Goal: Obtain resource: Download file/media

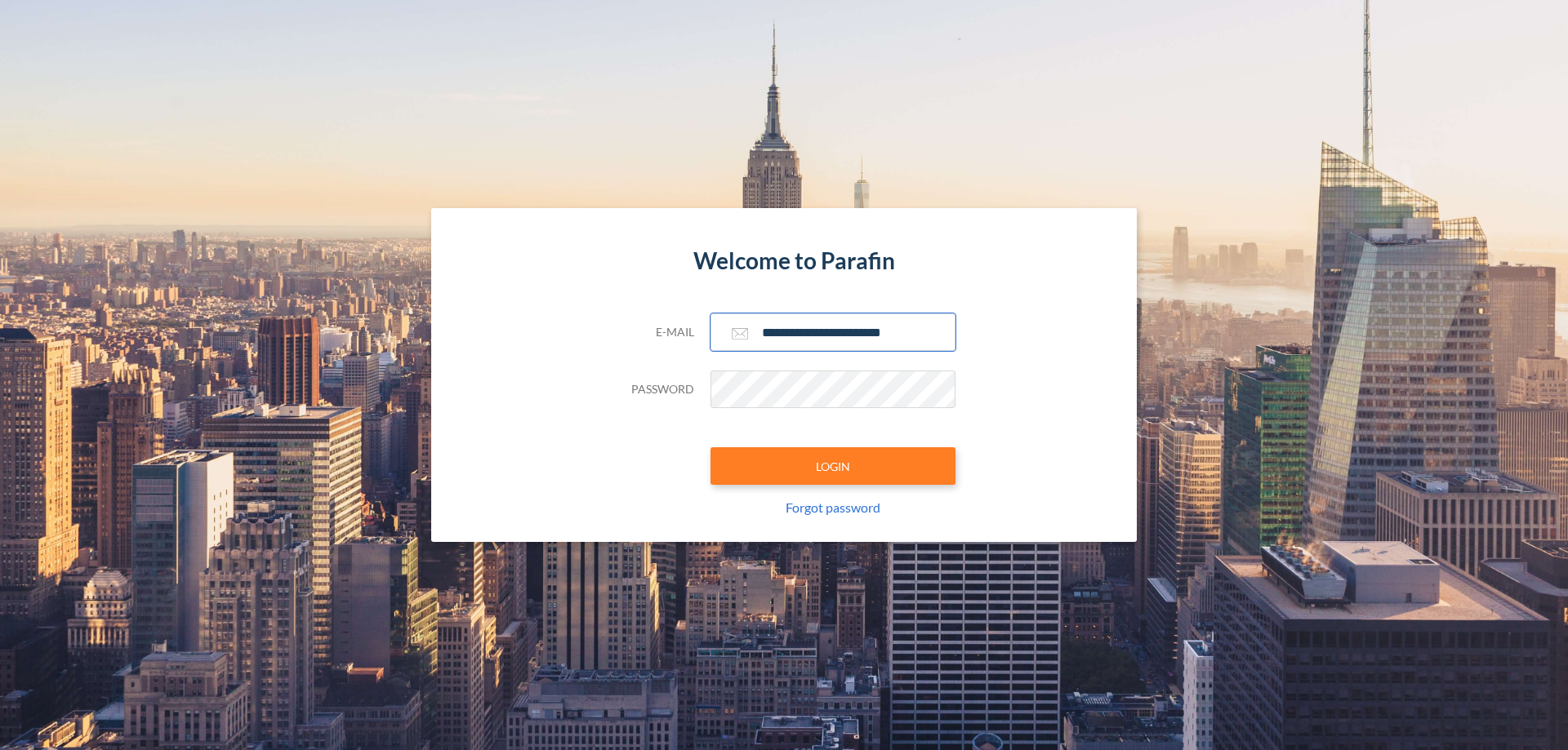
type input "**********"
click at [833, 466] on button "LOGIN" at bounding box center [832, 466] width 245 height 38
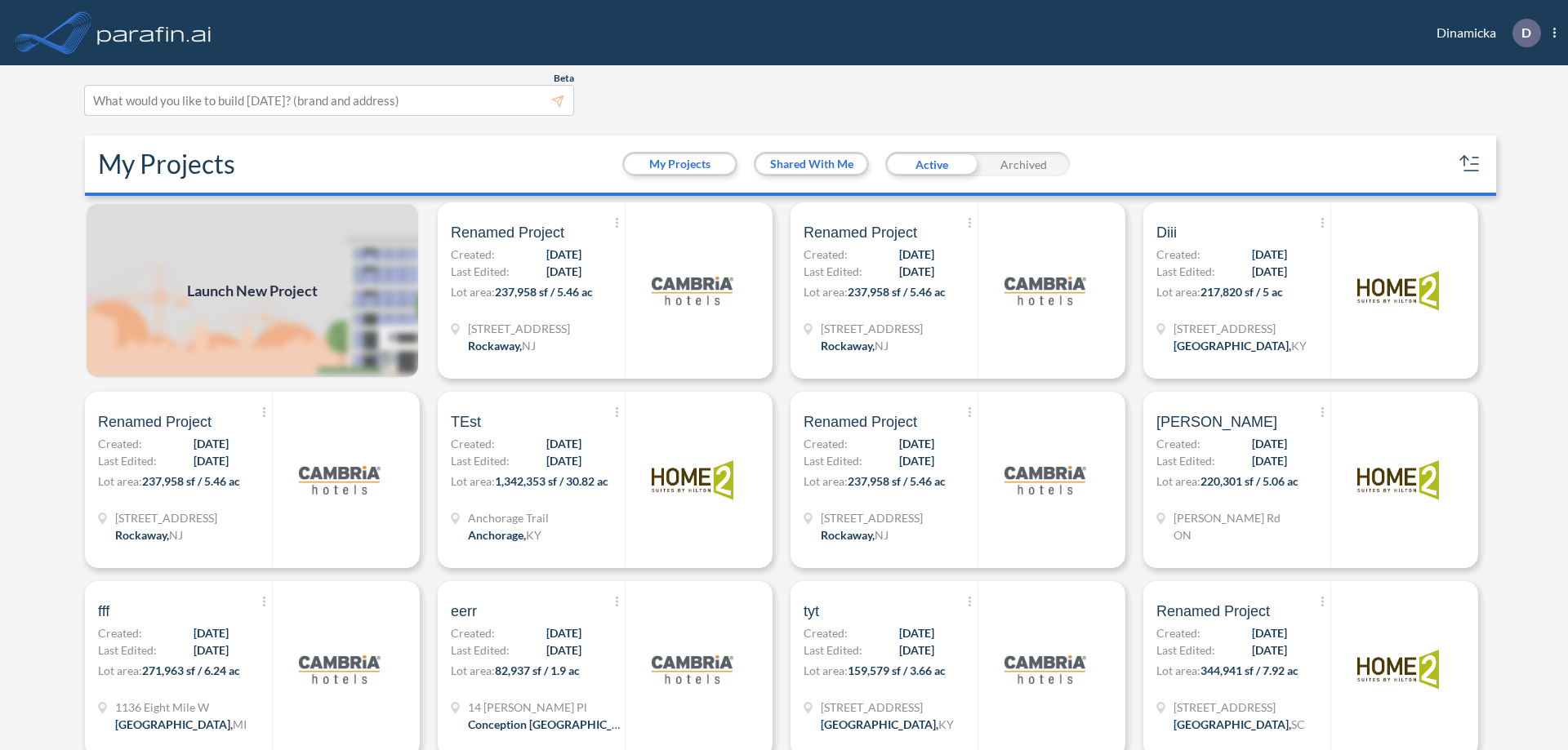
scroll to position [4, 0]
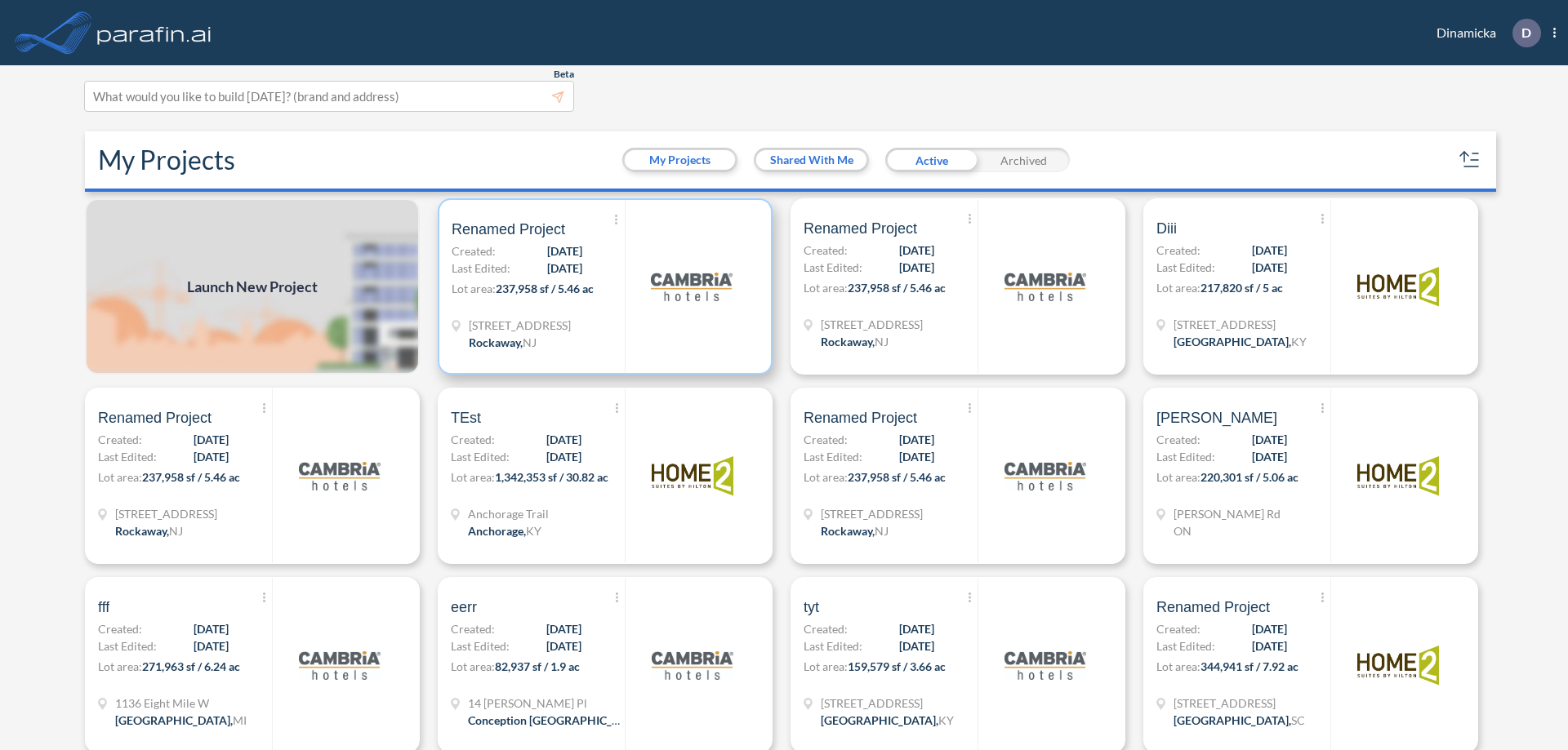
click at [602, 287] on p "Lot area: 237,958 sf / 5.46 ac" at bounding box center [537, 292] width 173 height 23
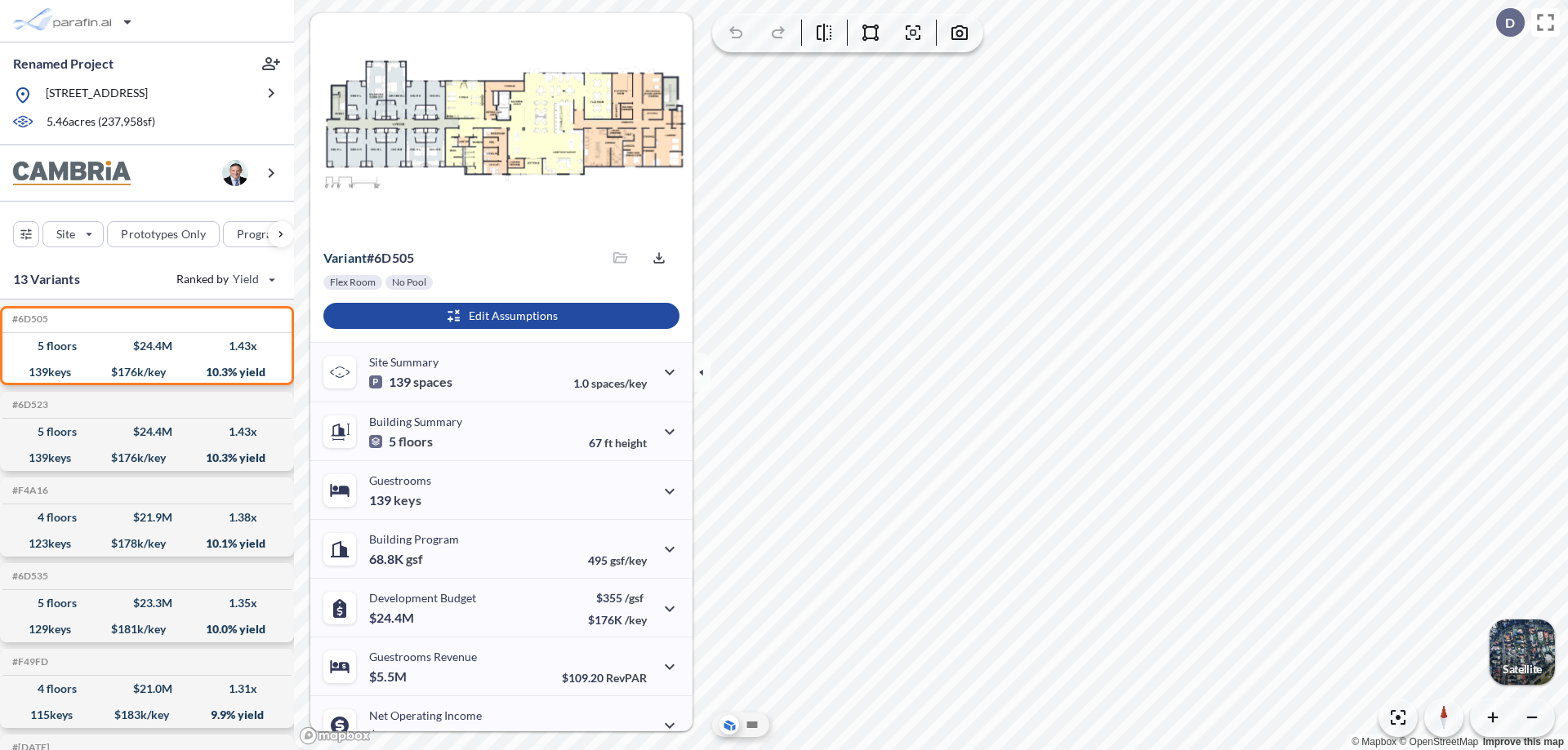
scroll to position [82, 0]
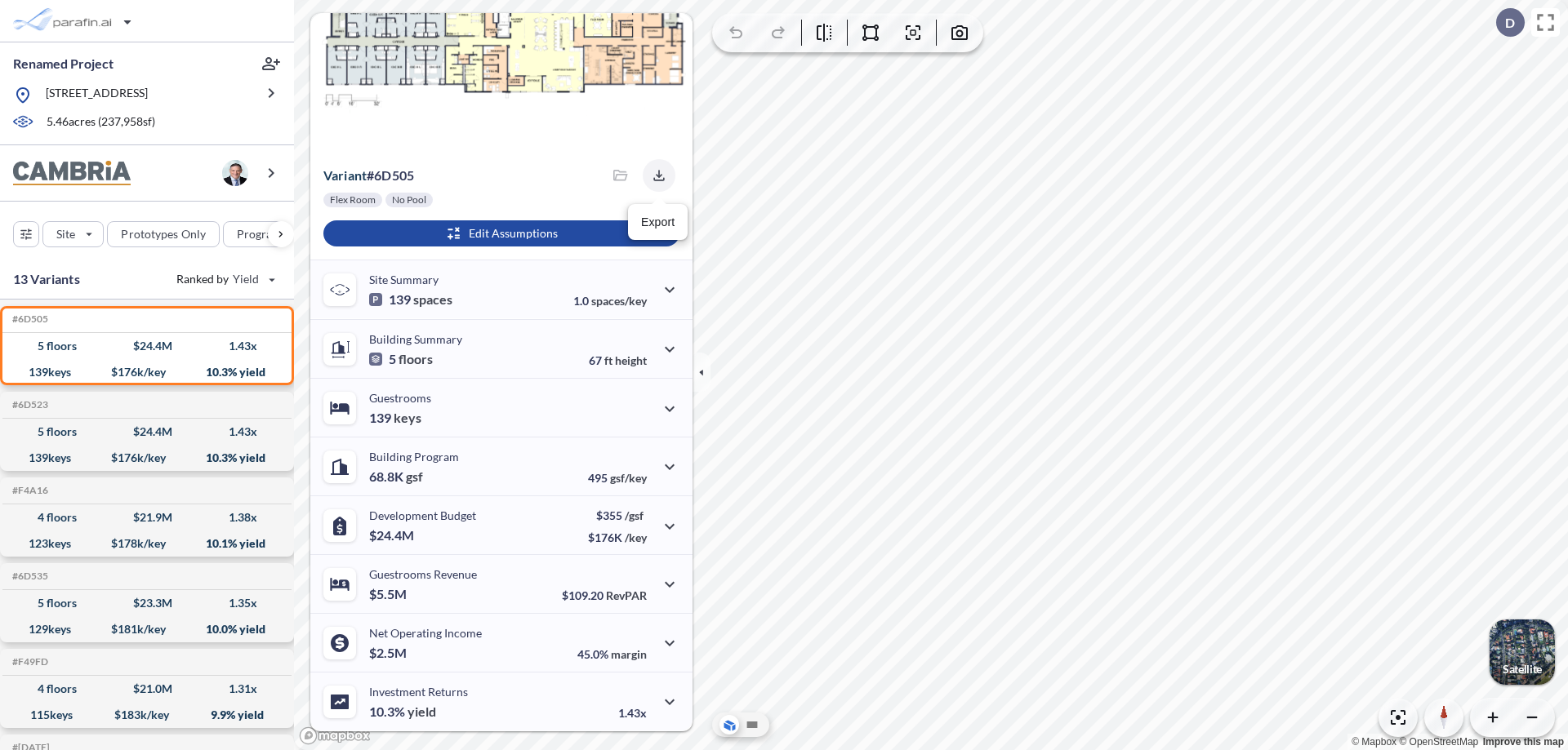
click at [654, 175] on icon "button" at bounding box center [658, 174] width 10 height 10
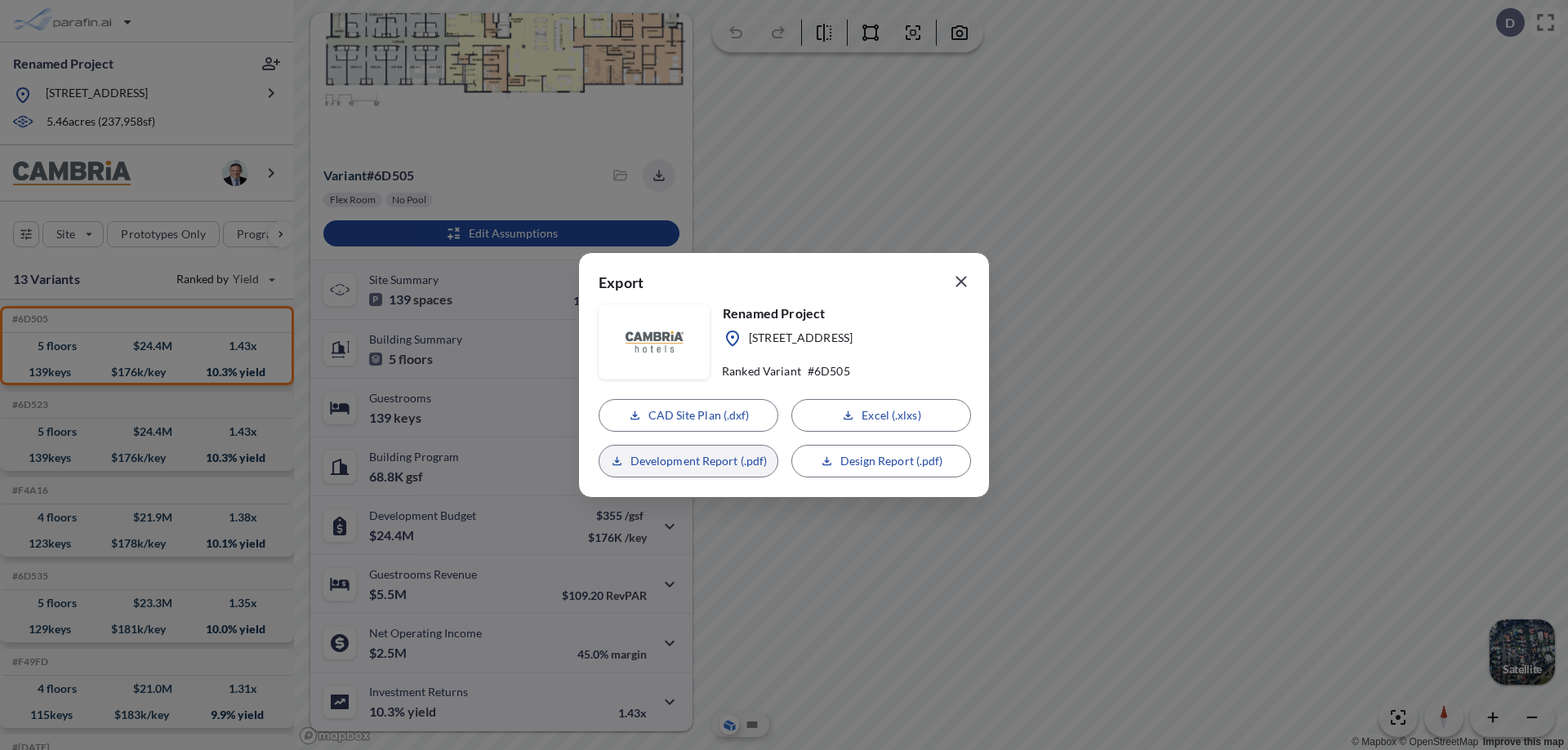
click at [688, 461] on p "Development Report (.pdf)" at bounding box center [699, 460] width 137 height 16
